Goal: Transaction & Acquisition: Purchase product/service

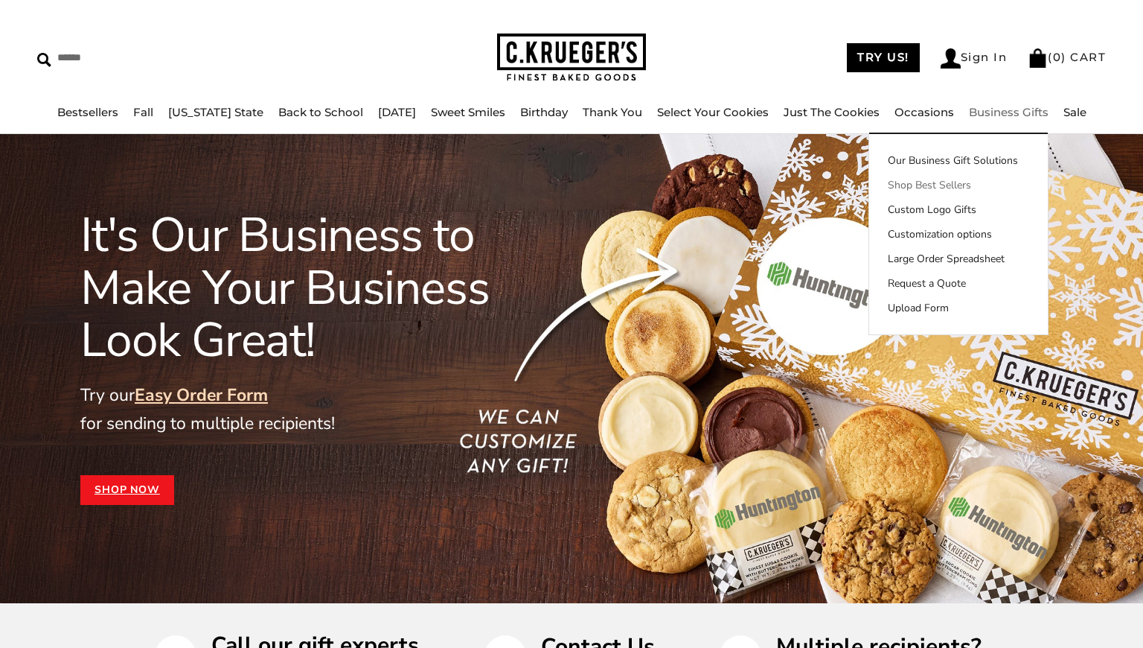
click at [924, 180] on link "Shop Best Sellers" at bounding box center [958, 185] width 179 height 16
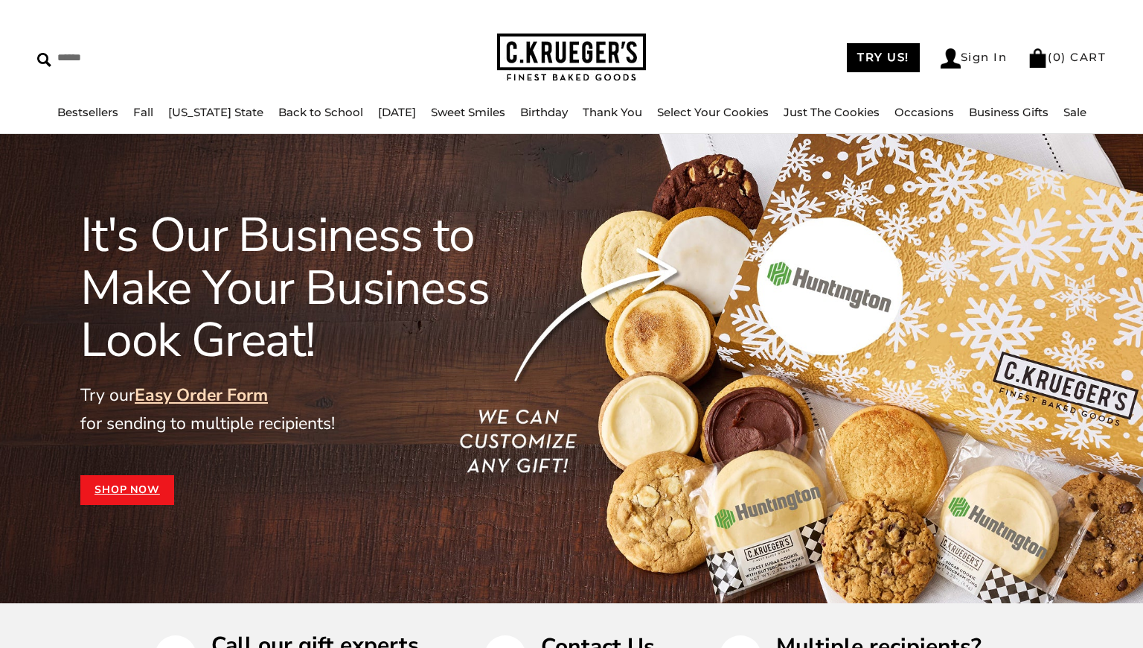
click at [138, 485] on link "Shop Now" at bounding box center [127, 490] width 94 height 30
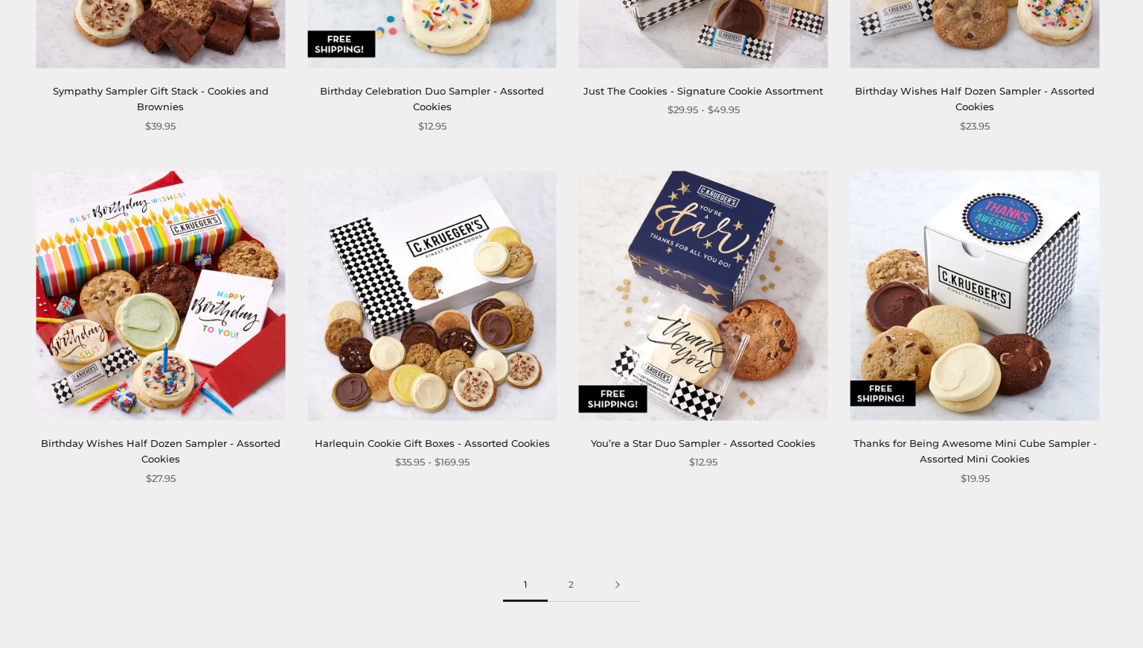
scroll to position [1678, 0]
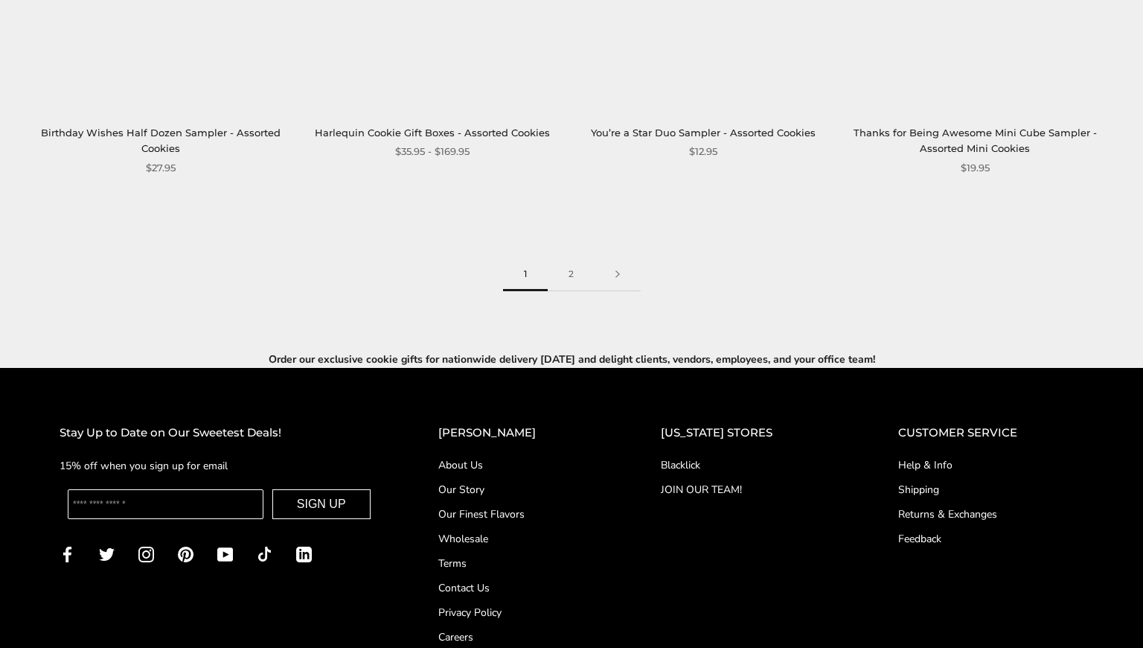
scroll to position [2276, 0]
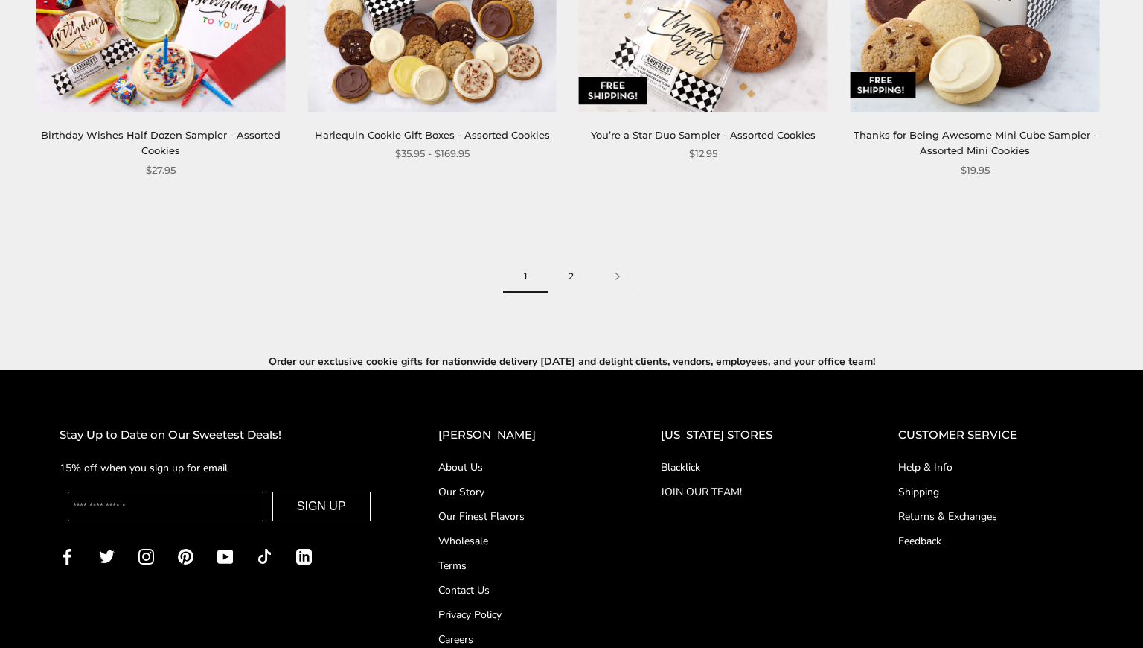
click at [576, 276] on link "2" at bounding box center [571, 276] width 47 height 33
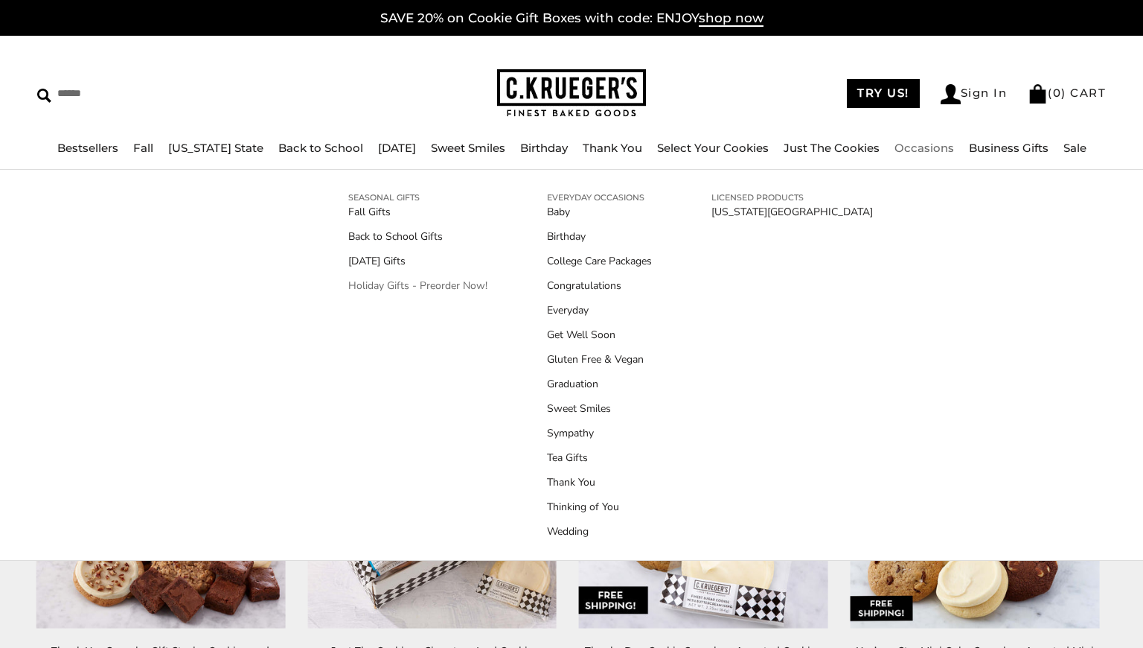
click at [463, 287] on link "Holiday Gifts - Preorder Now!" at bounding box center [417, 286] width 139 height 16
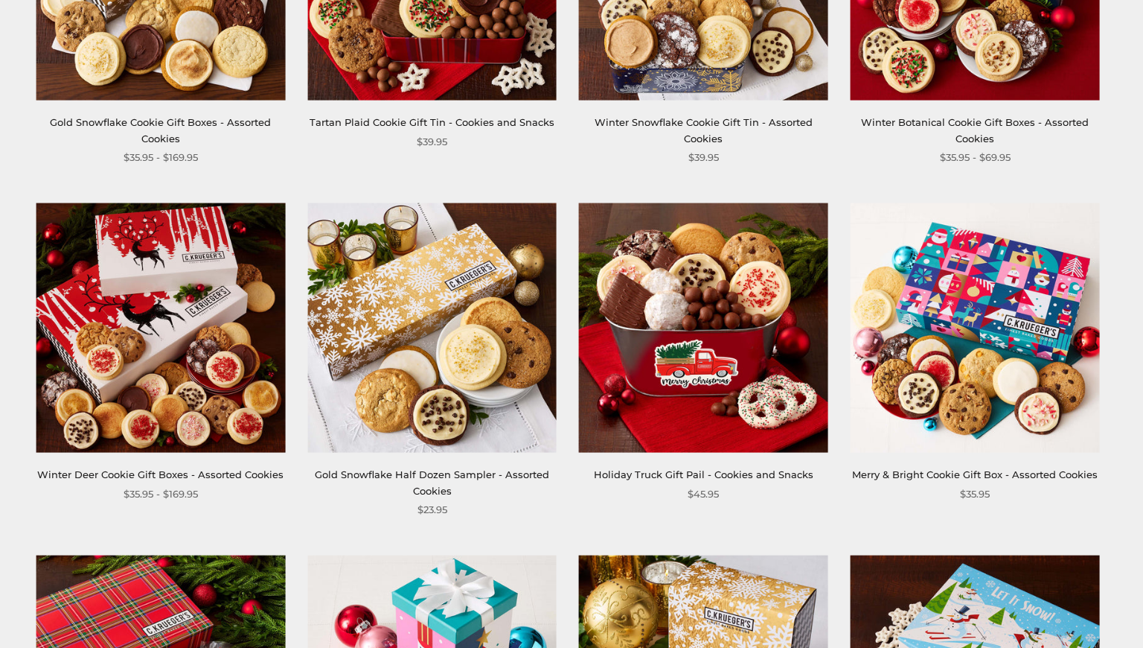
scroll to position [499, 0]
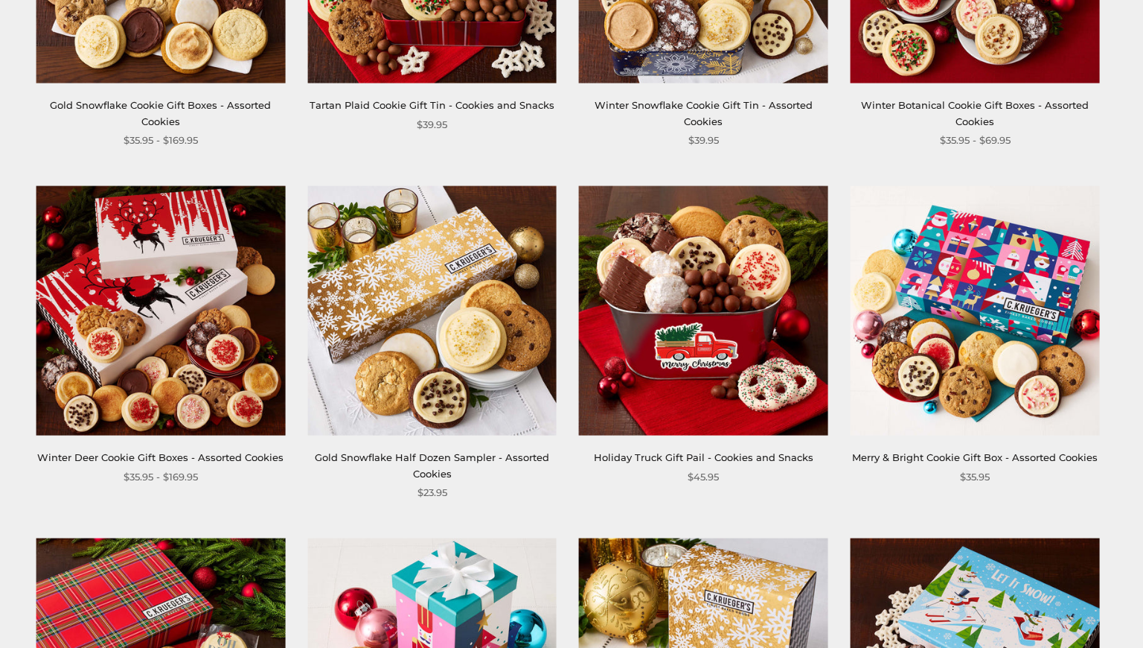
click at [703, 316] on img at bounding box center [703, 310] width 249 height 249
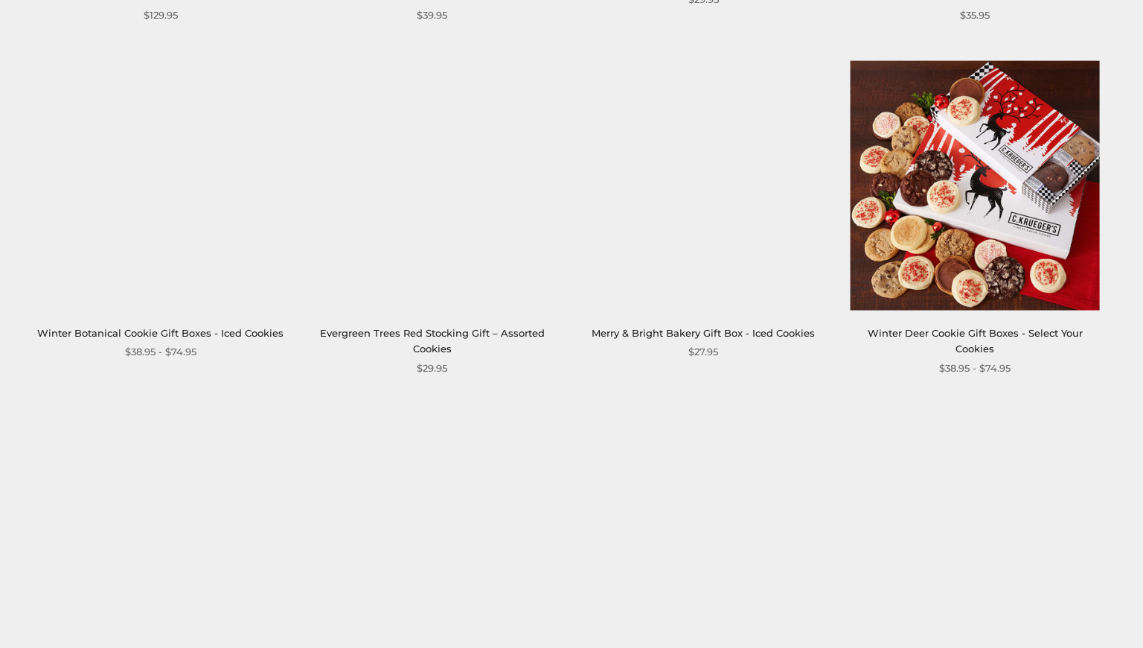
scroll to position [1976, 0]
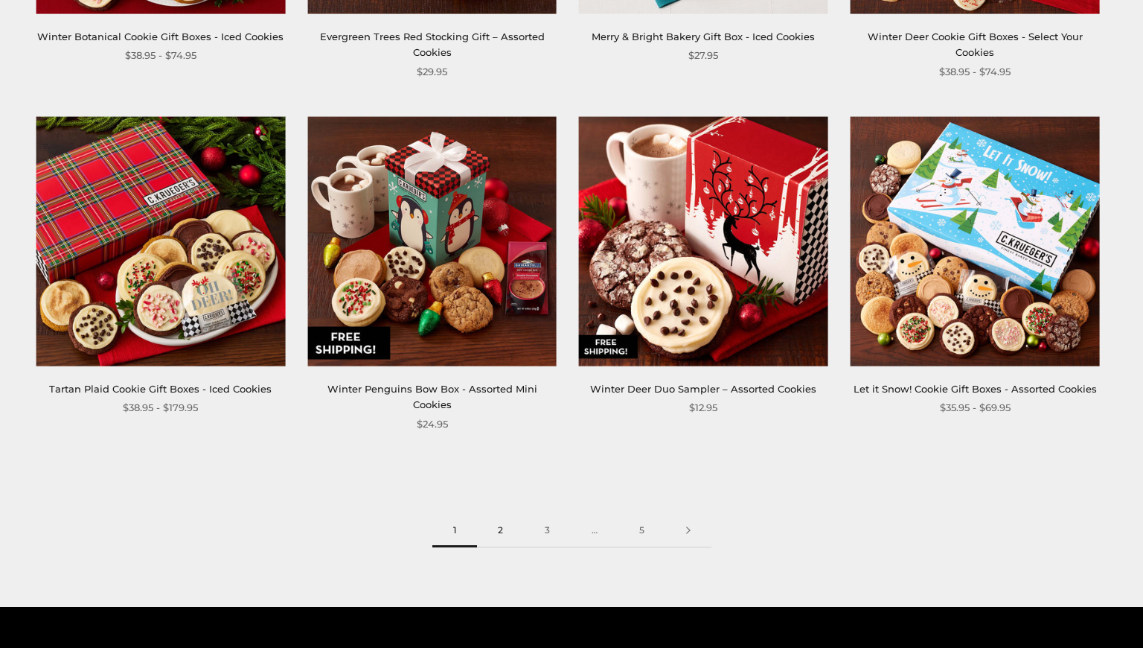
click at [502, 518] on link "2" at bounding box center [500, 530] width 47 height 33
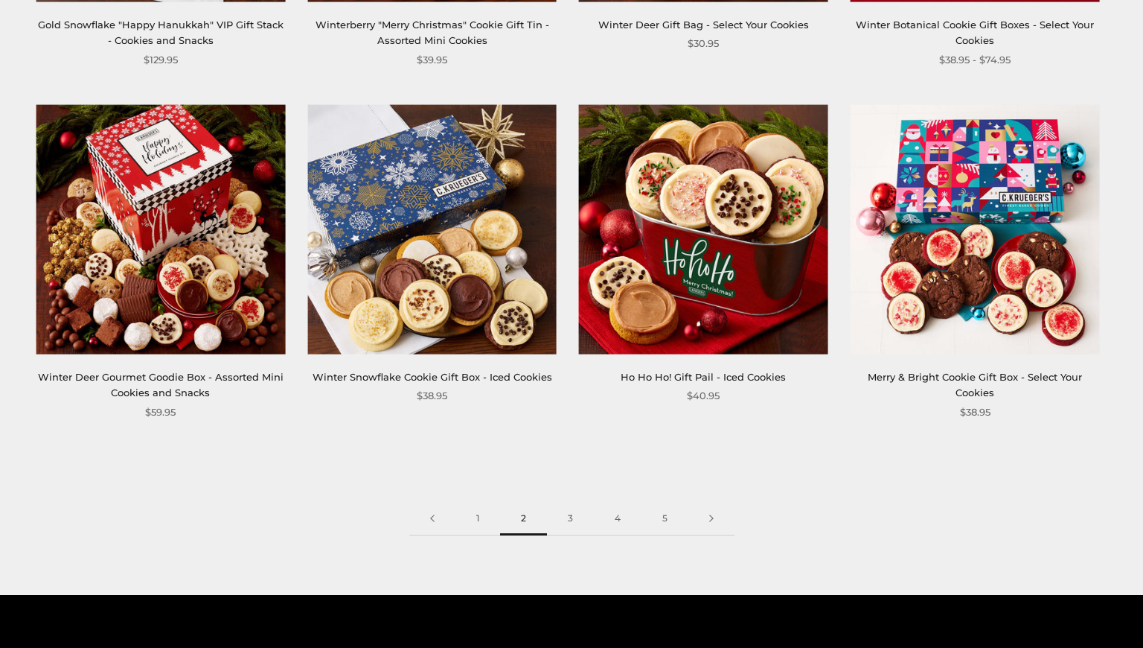
scroll to position [1999, 0]
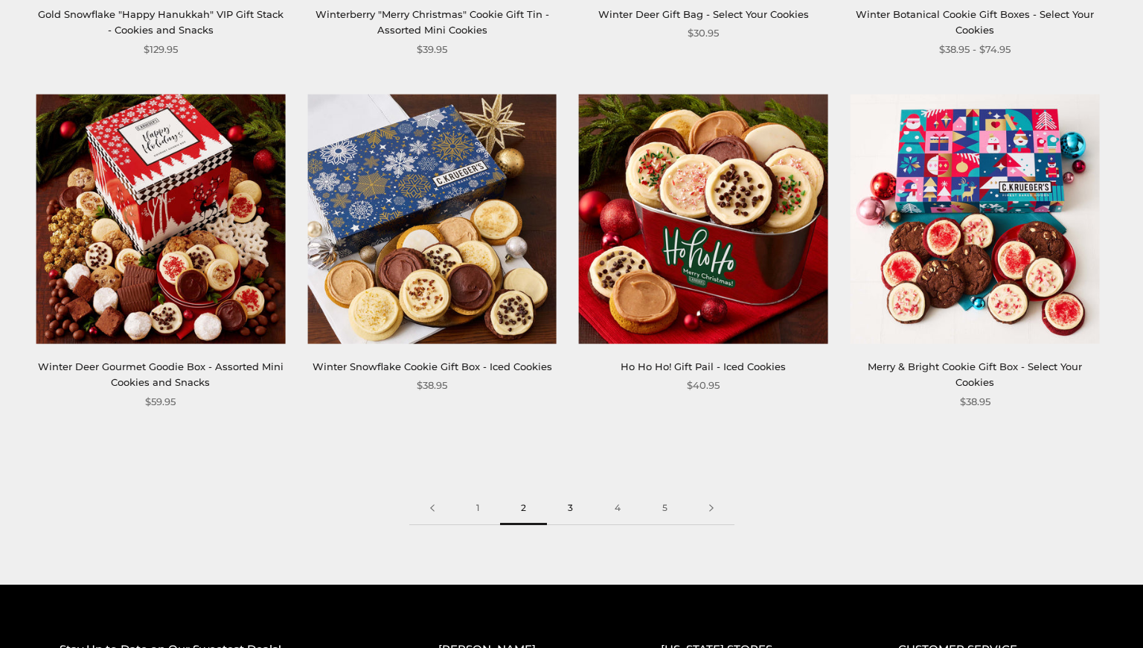
click at [564, 509] on link "3" at bounding box center [570, 507] width 47 height 33
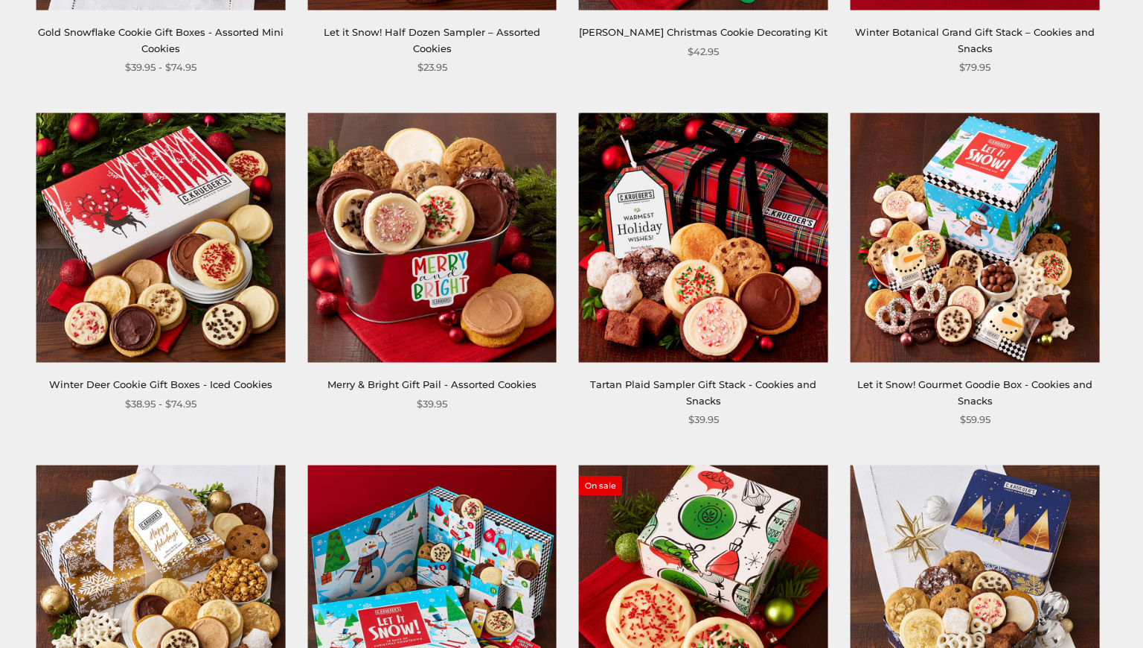
scroll to position [601, 0]
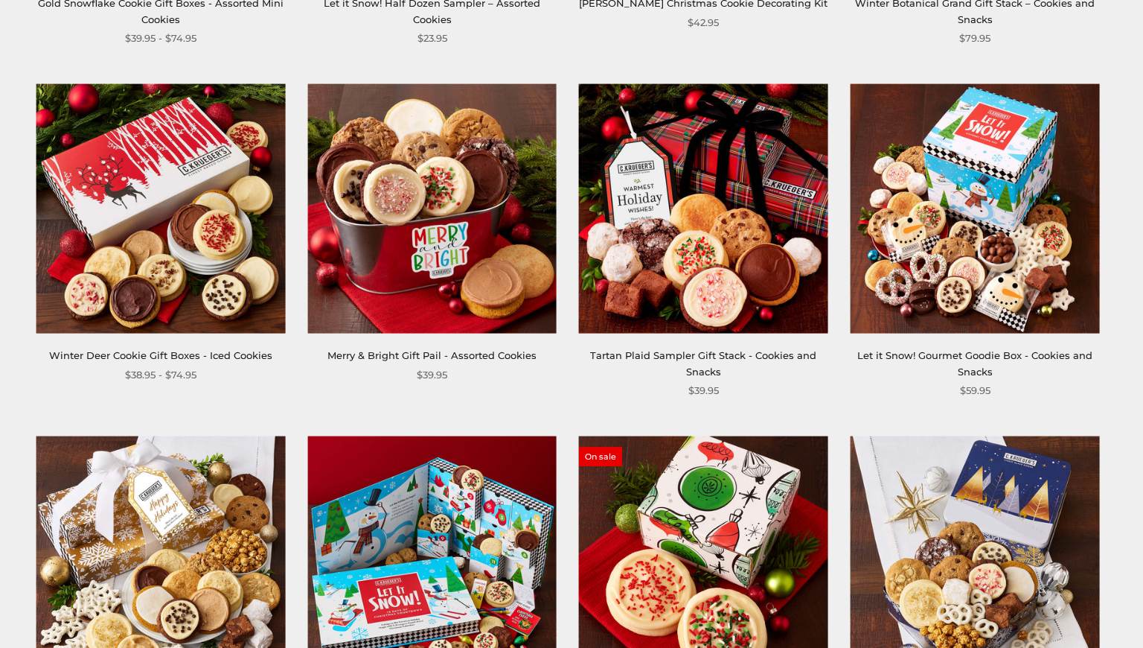
click at [945, 234] on img at bounding box center [975, 208] width 249 height 249
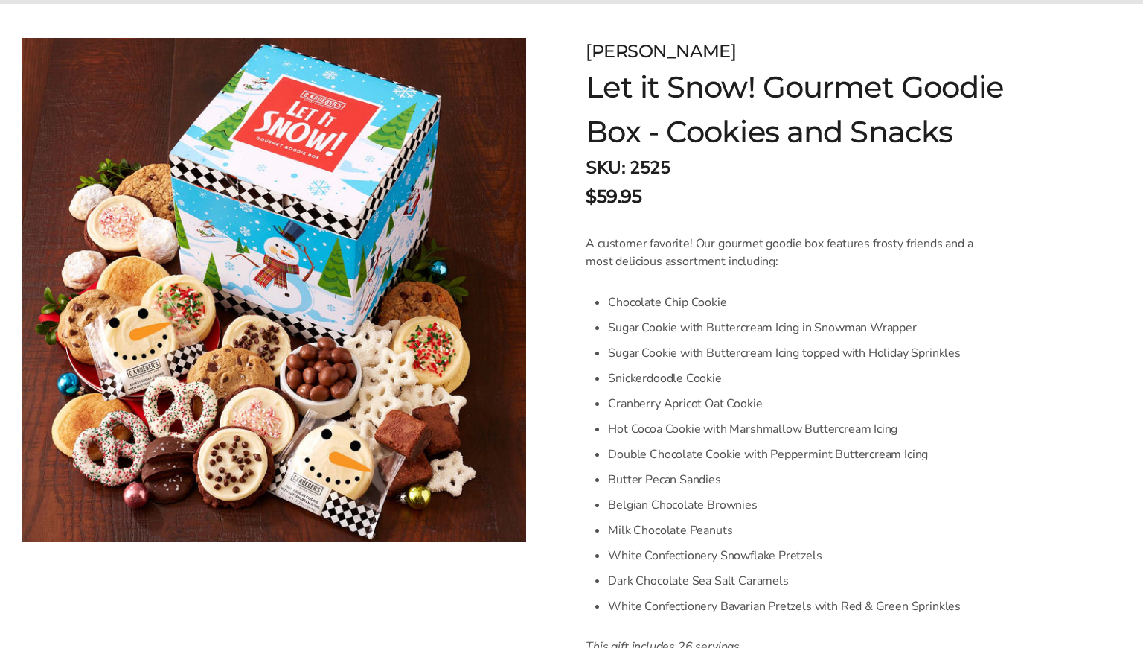
scroll to position [179, 0]
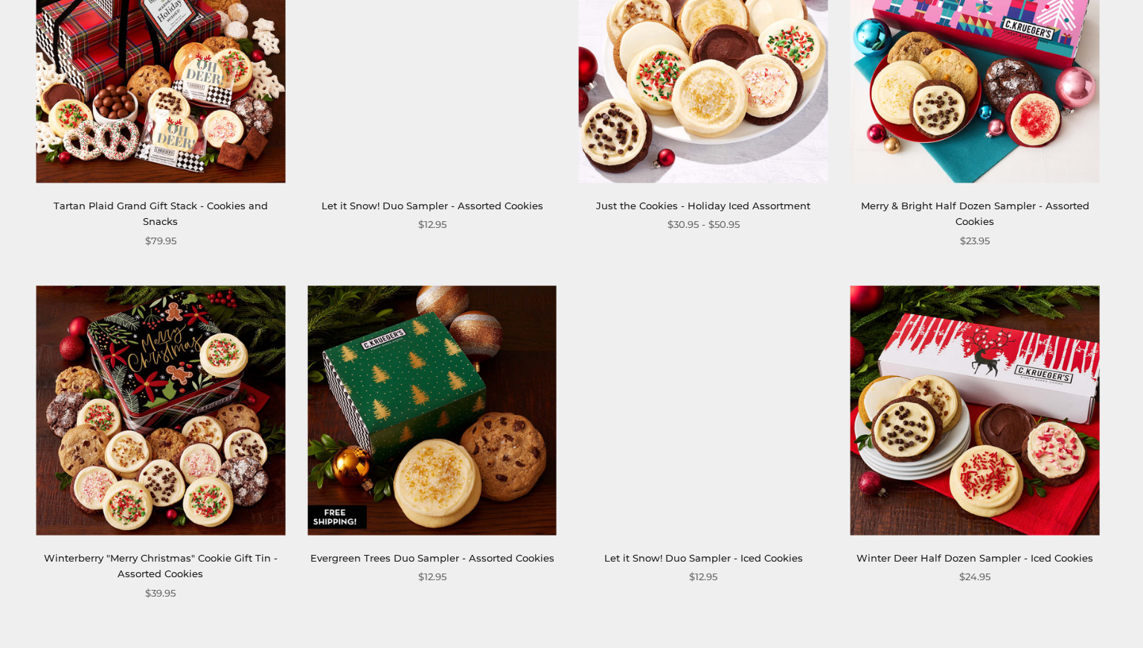
scroll to position [2080, 0]
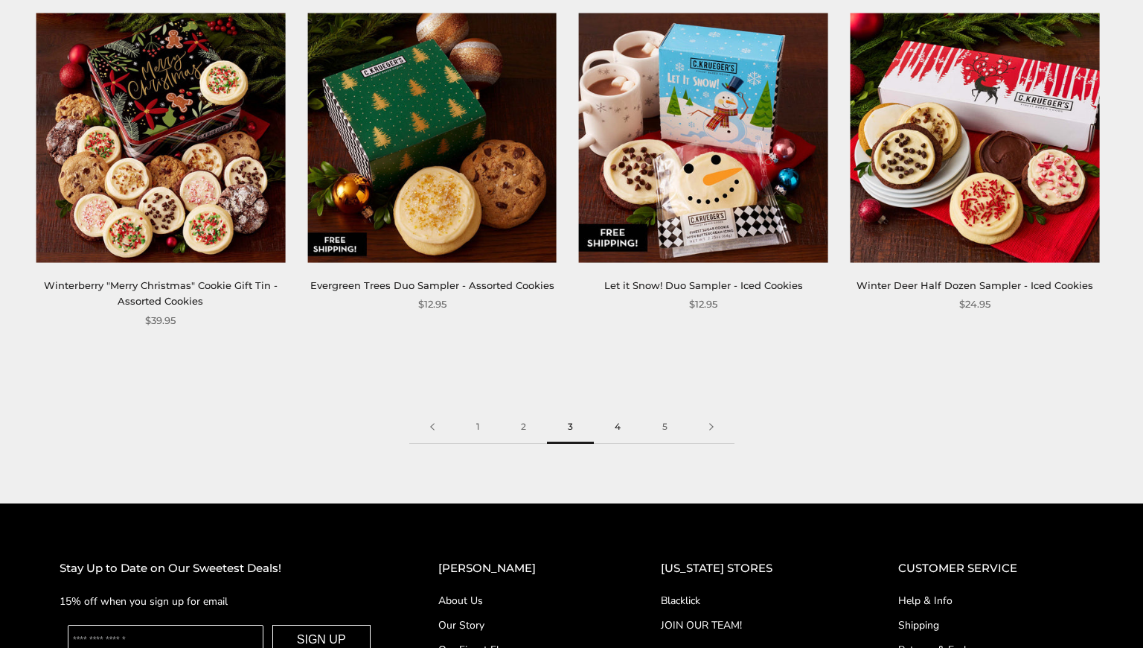
click at [622, 422] on link "4" at bounding box center [618, 426] width 48 height 33
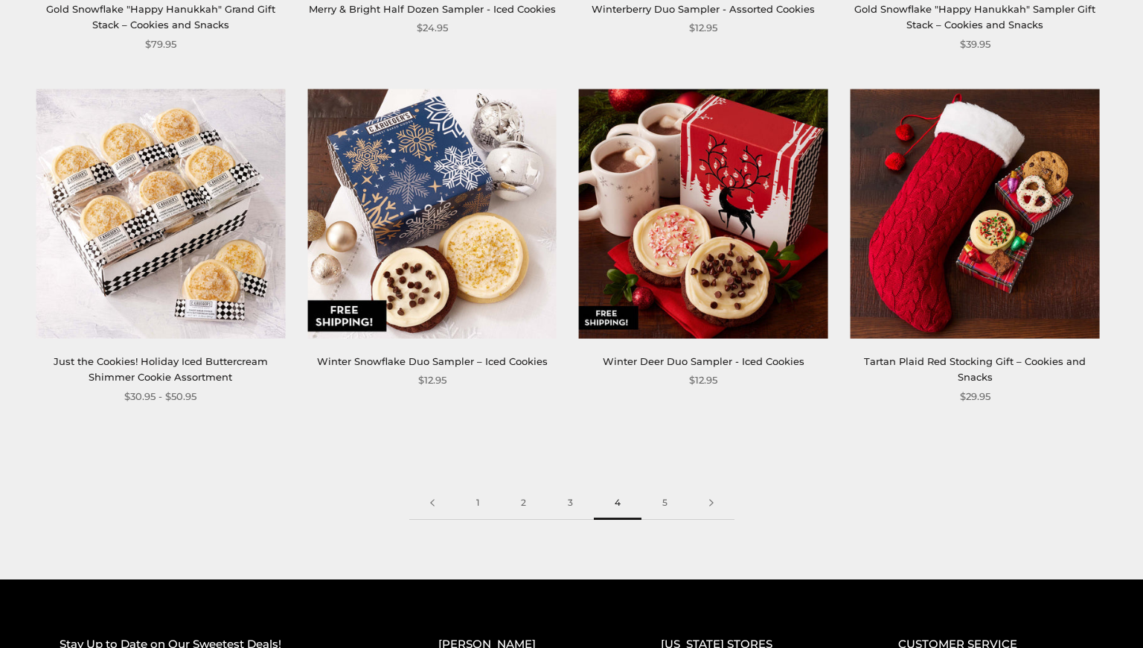
scroll to position [2010, 0]
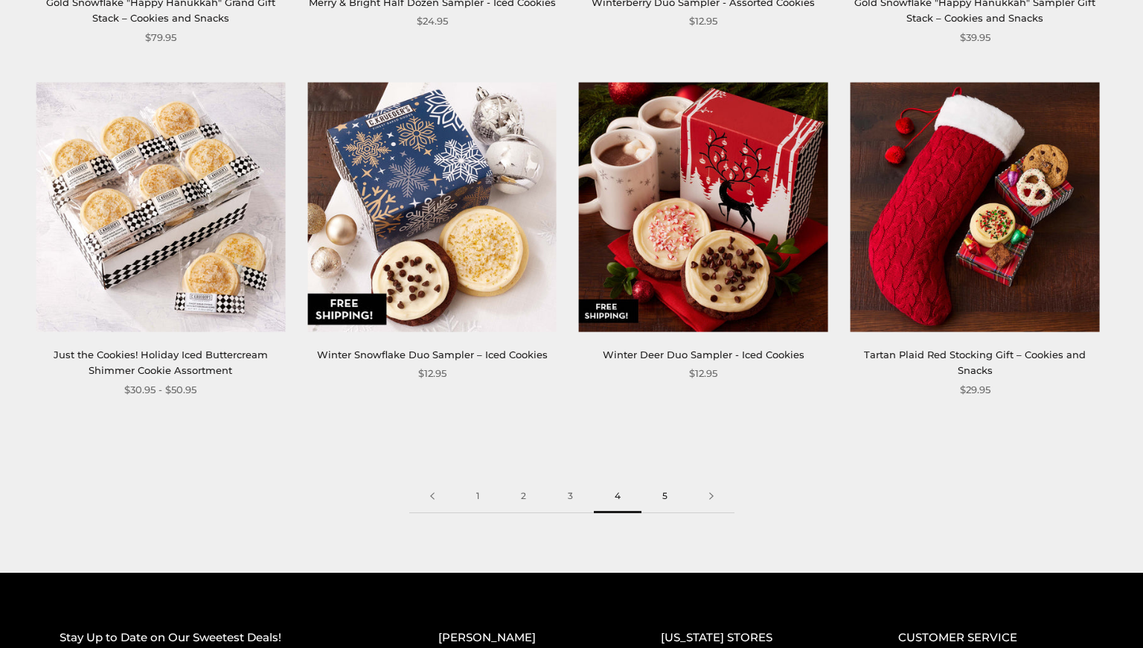
click at [667, 497] on link "5" at bounding box center [665, 495] width 47 height 33
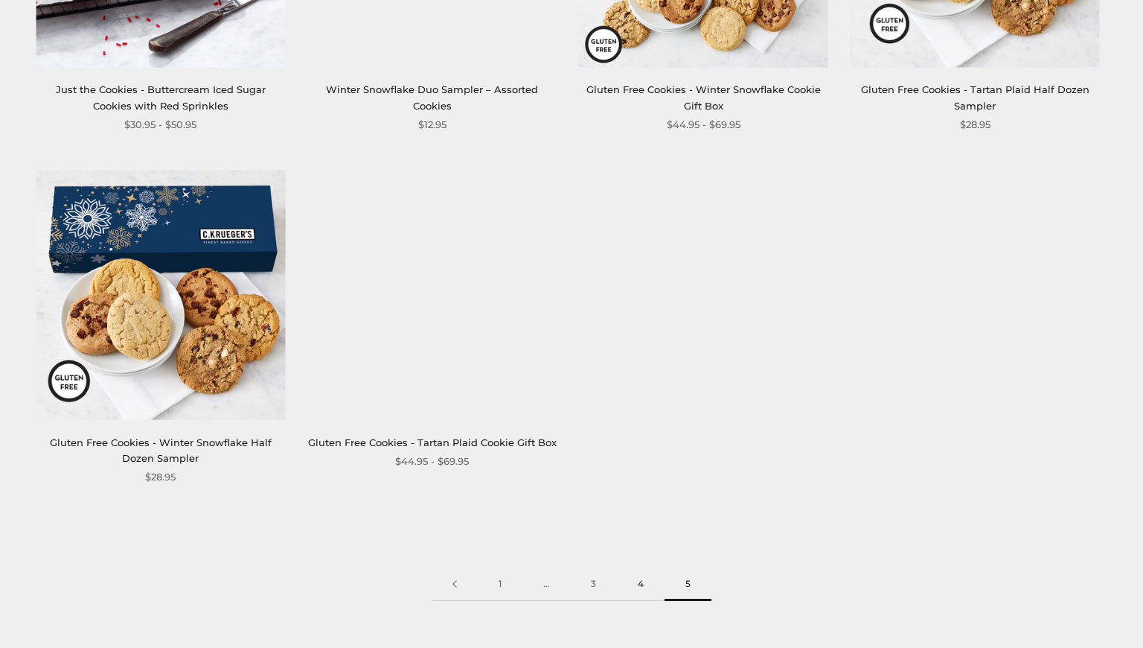
scroll to position [1409, 0]
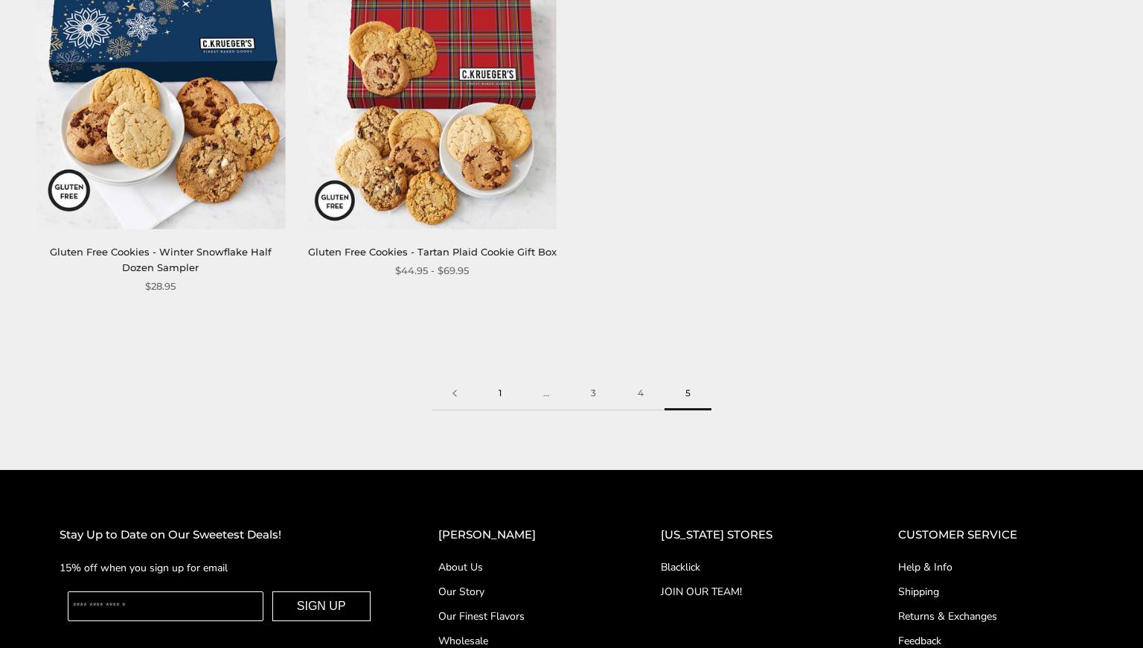
click at [493, 388] on link "1" at bounding box center [500, 393] width 45 height 33
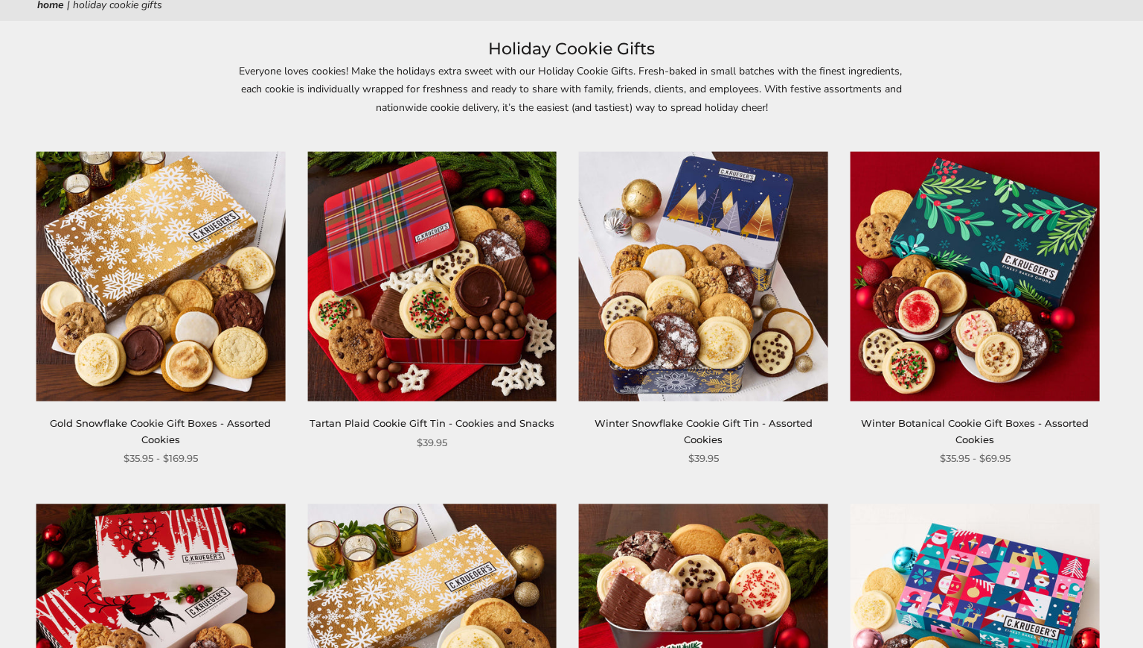
scroll to position [259, 0]
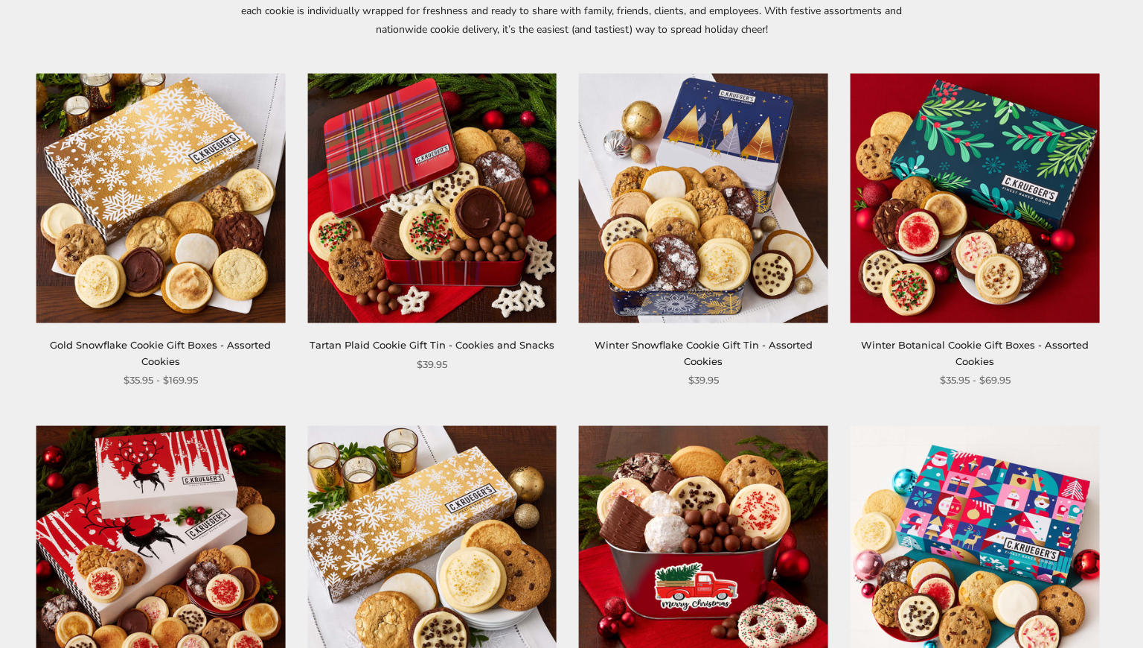
click at [435, 211] on img at bounding box center [431, 197] width 249 height 249
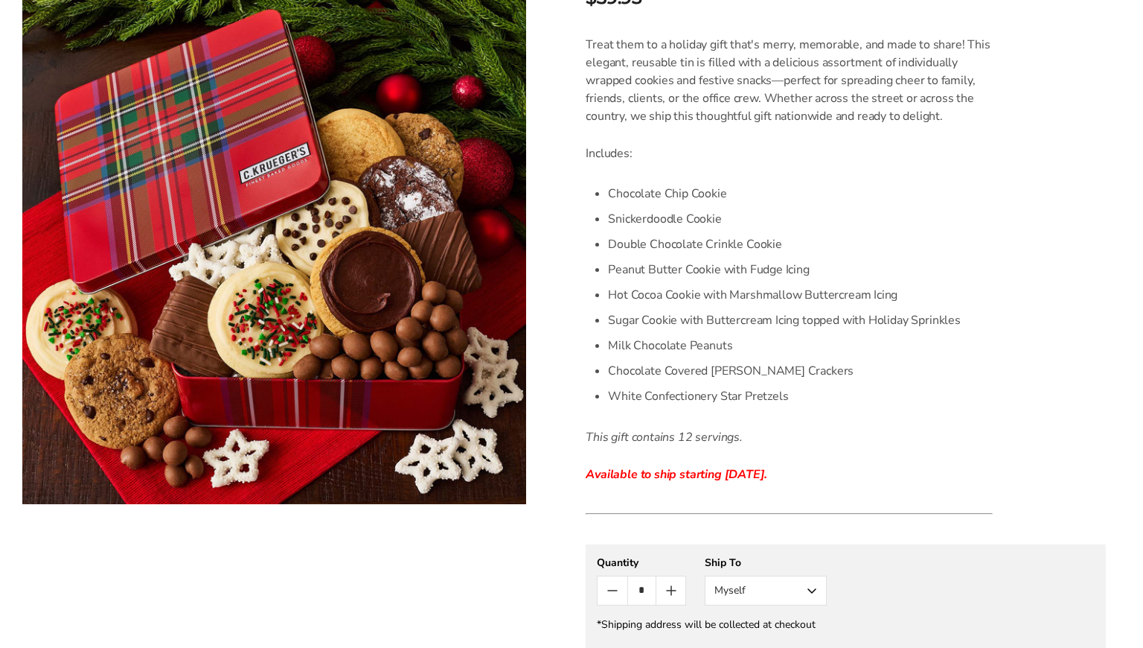
scroll to position [349, 0]
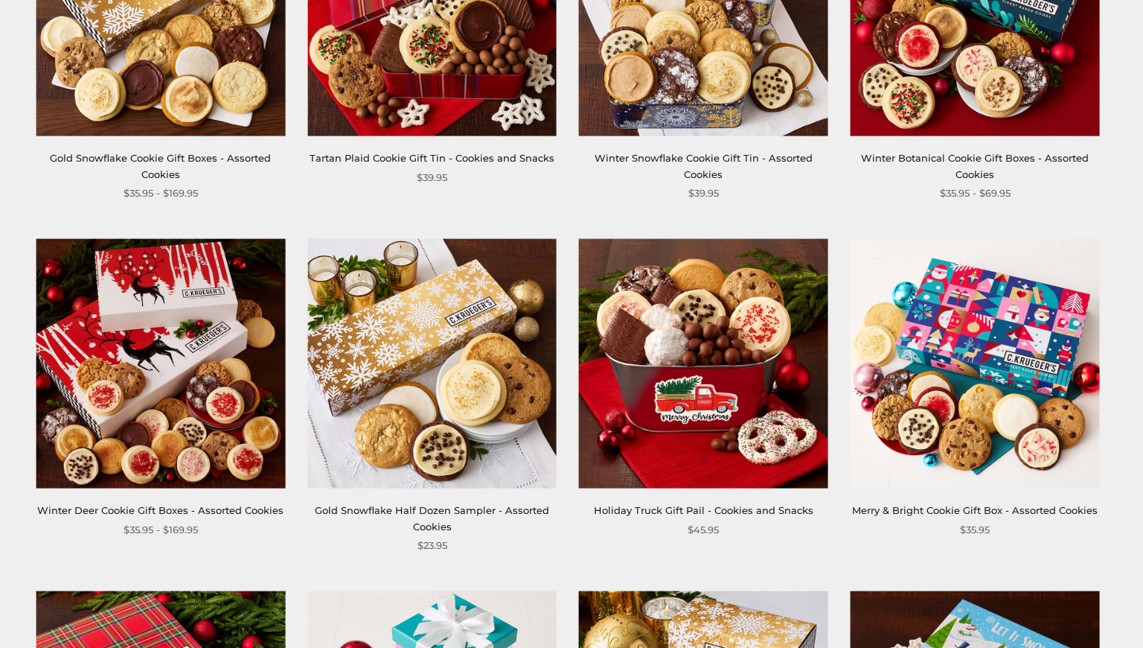
scroll to position [513, 0]
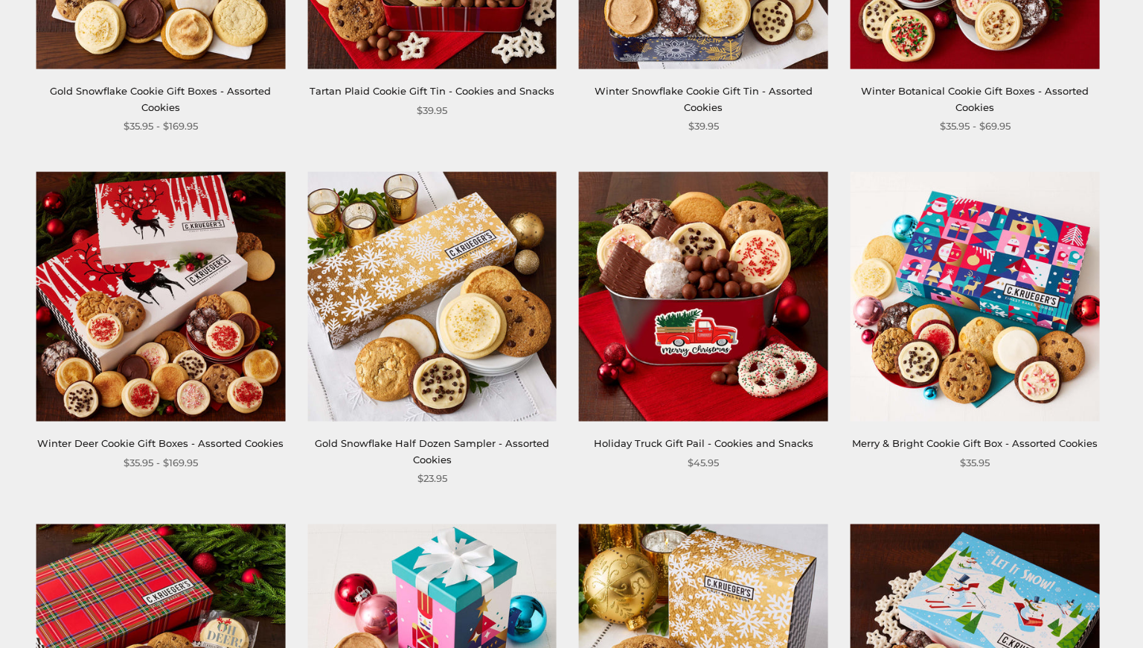
click at [969, 297] on img at bounding box center [975, 296] width 249 height 249
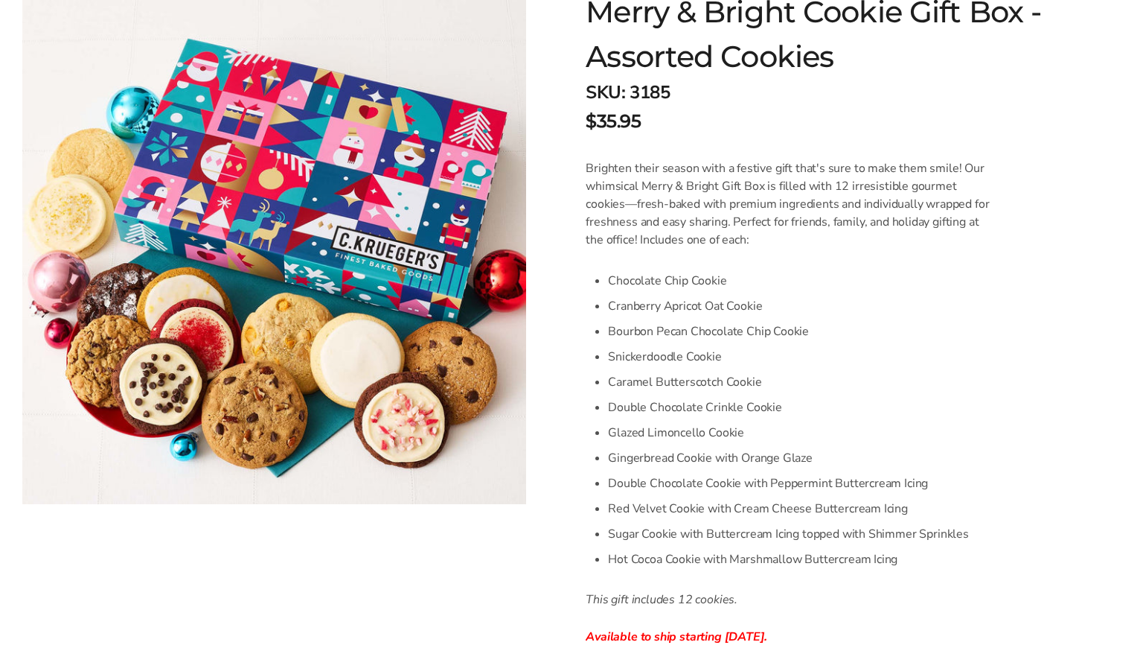
scroll to position [20, 0]
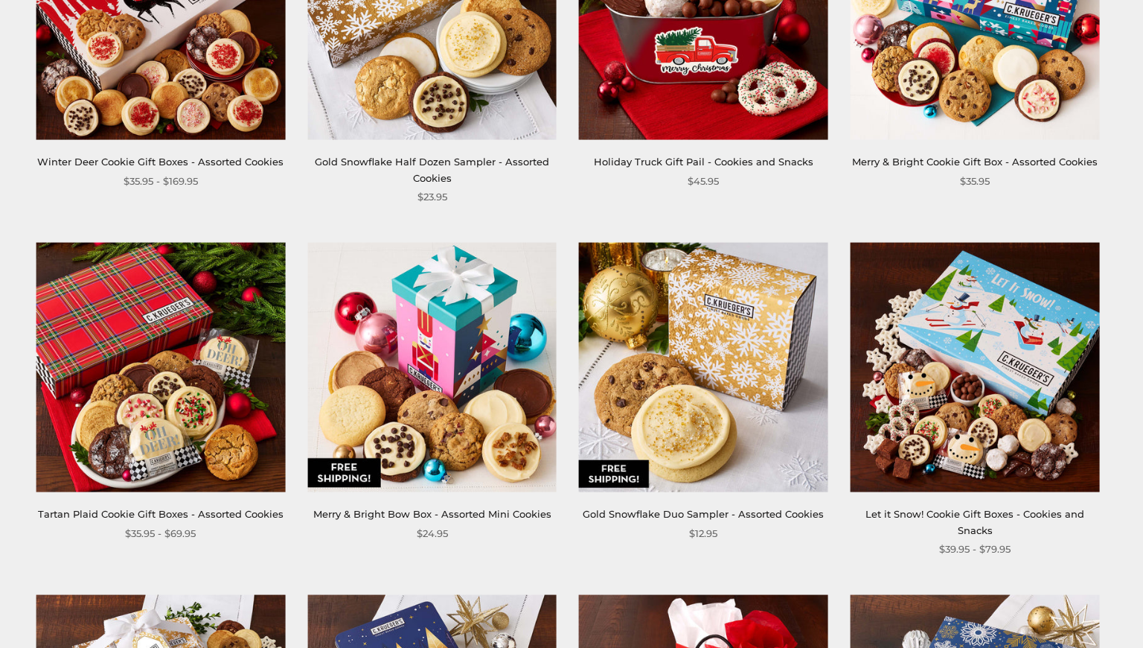
scroll to position [843, 0]
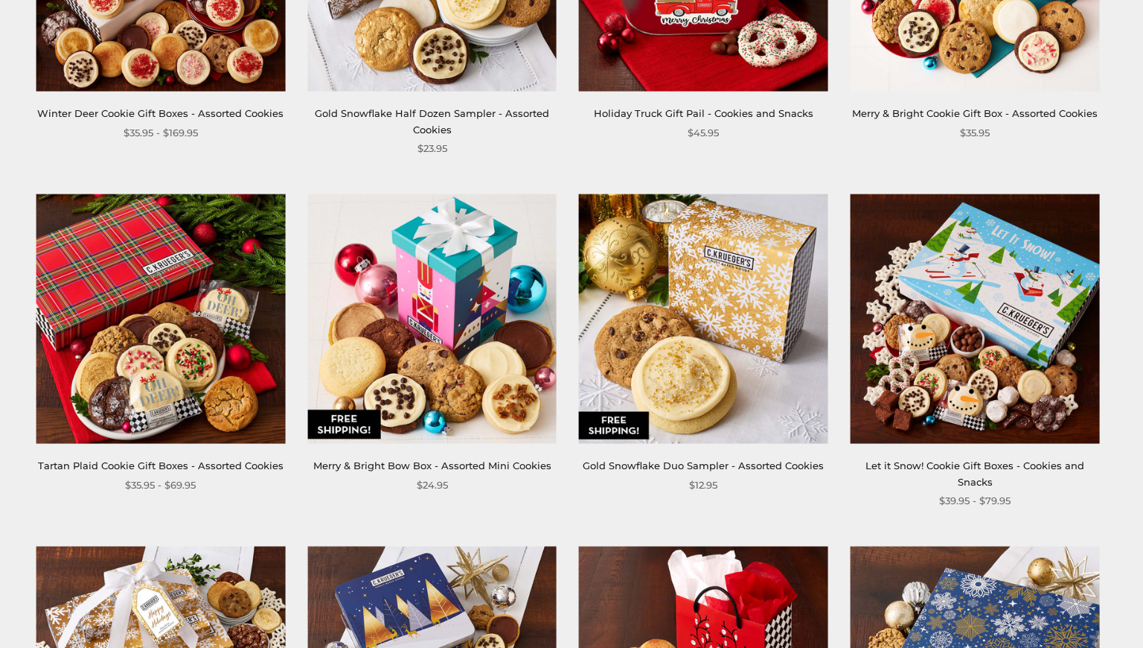
click at [912, 369] on img at bounding box center [975, 318] width 249 height 249
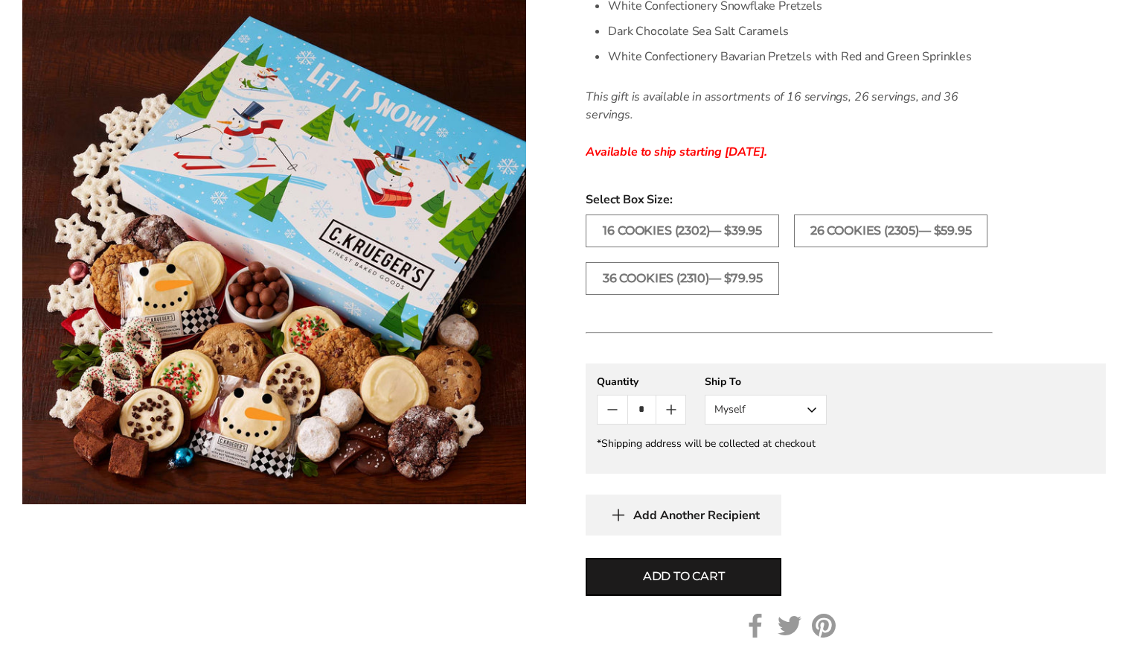
scroll to position [740, 0]
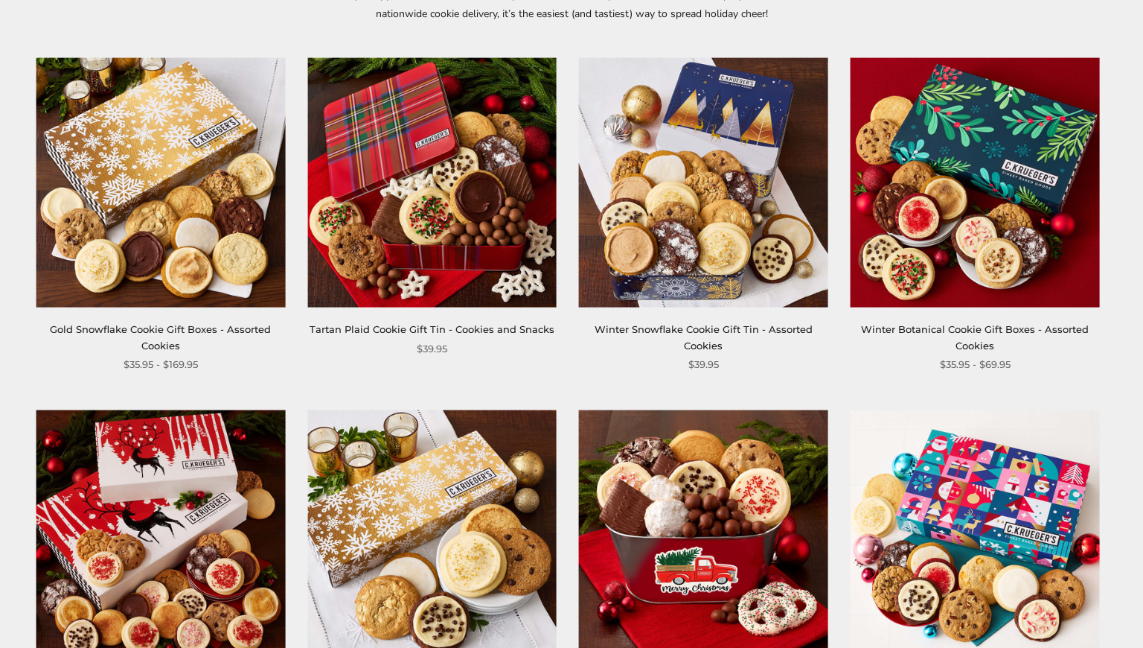
scroll to position [295, 0]
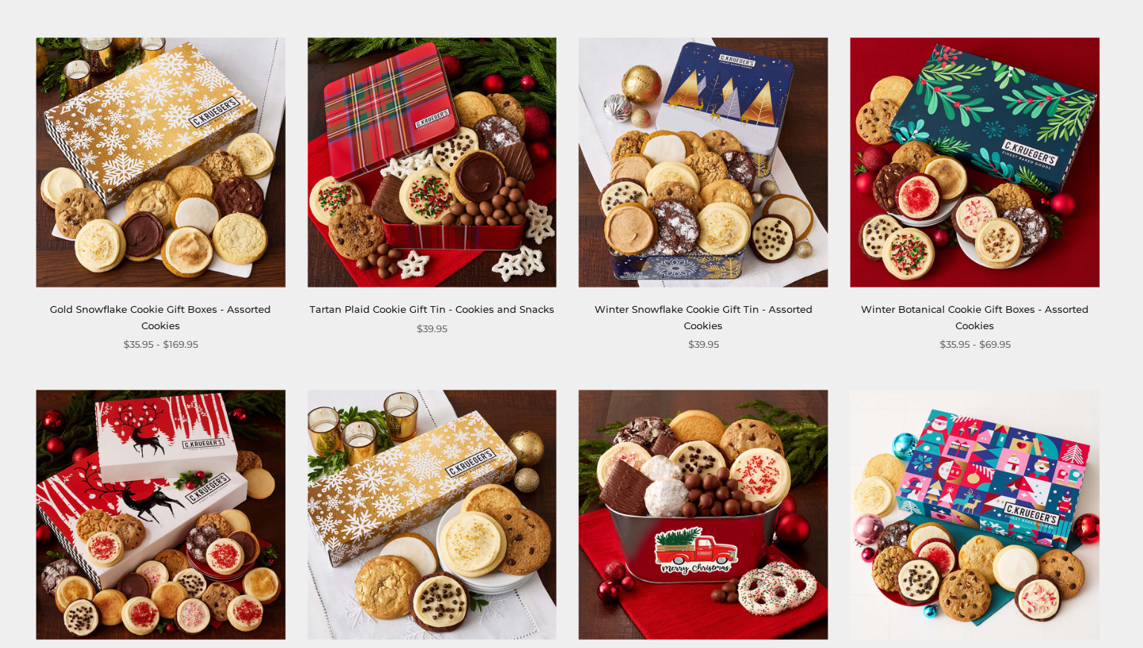
click at [179, 161] on img at bounding box center [160, 161] width 249 height 249
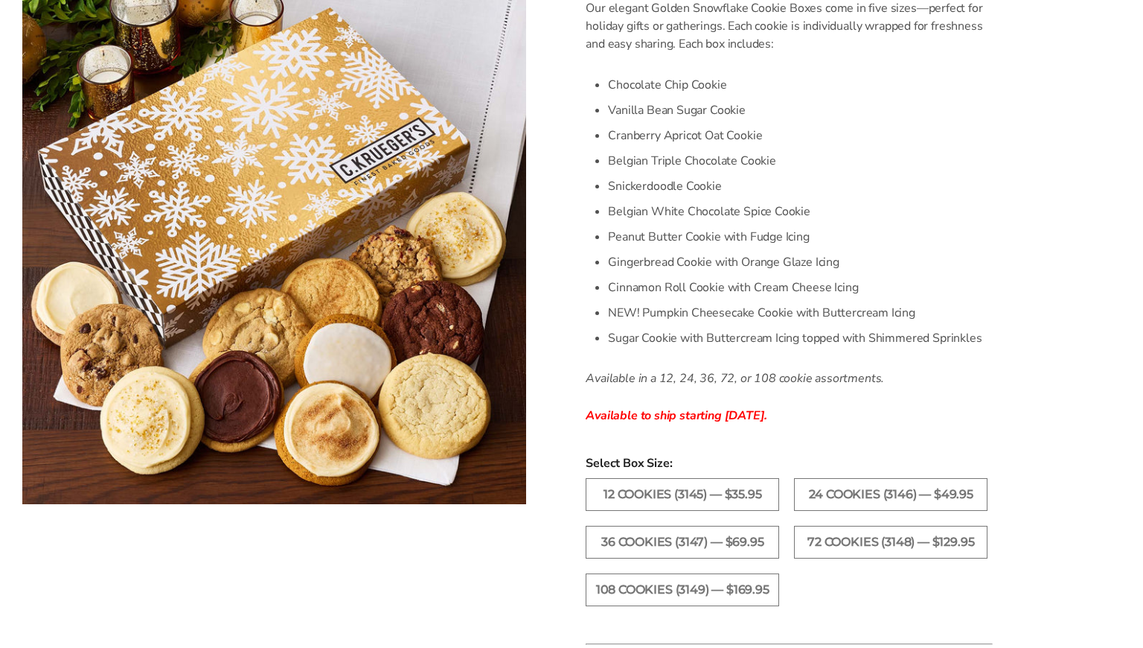
scroll to position [452, 0]
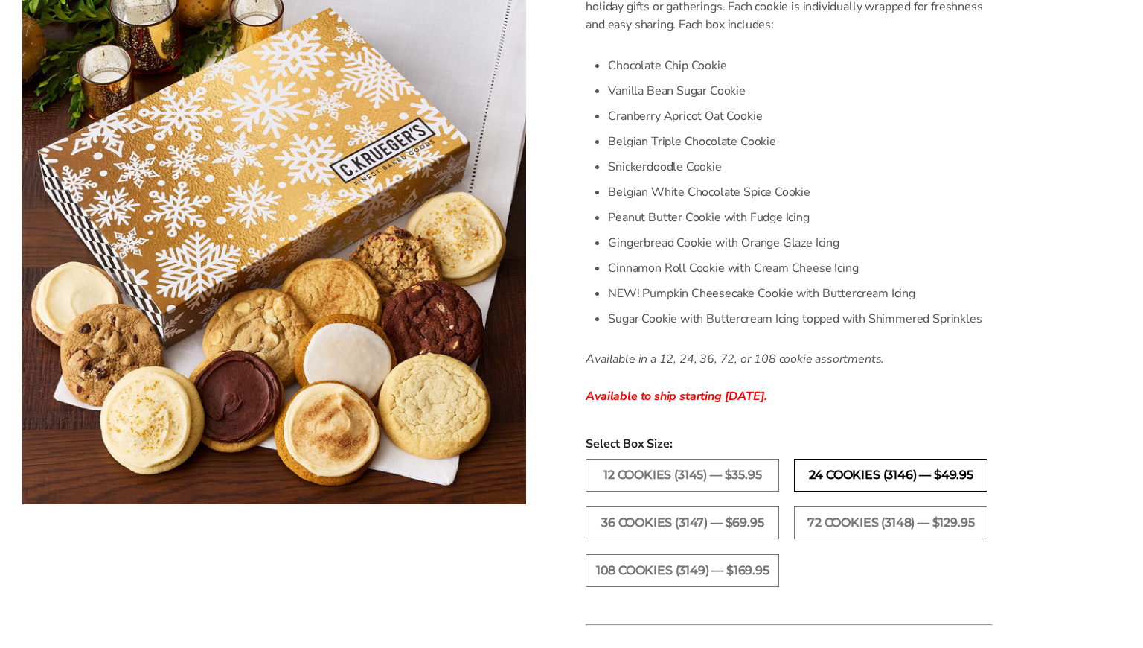
click at [874, 473] on label "24 Cookies (3146) — $49.95" at bounding box center [891, 475] width 194 height 33
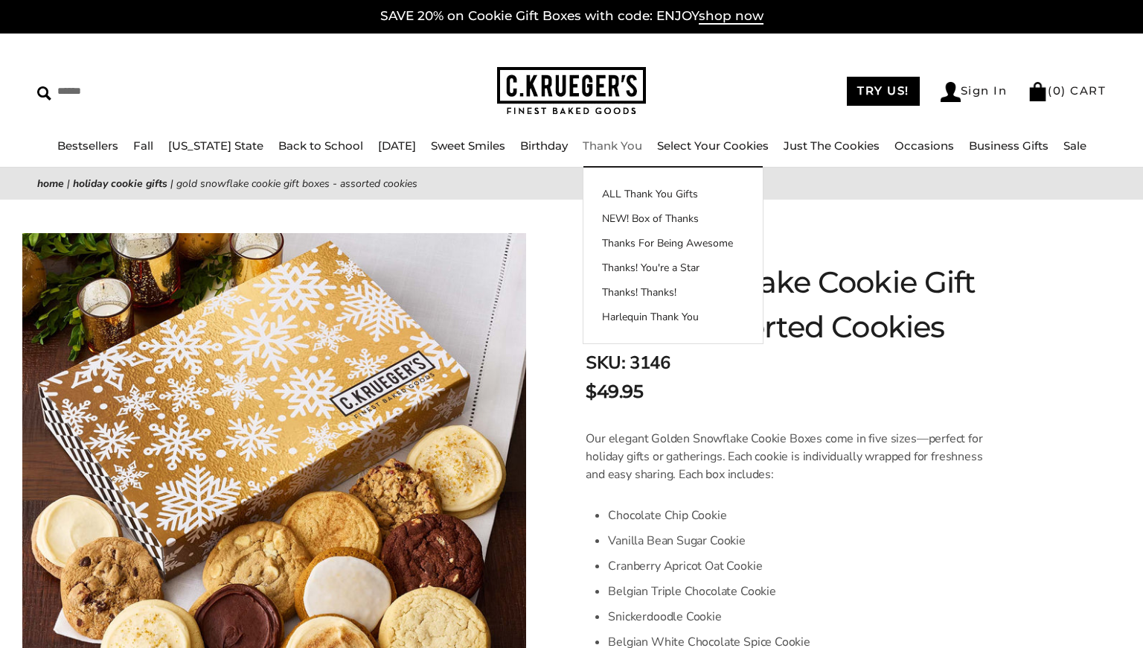
scroll to position [3, 0]
